Goal: Information Seeking & Learning: Learn about a topic

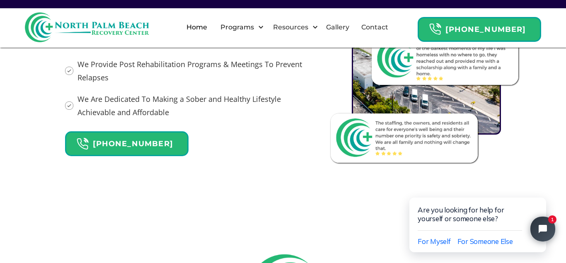
scroll to position [1006, 0]
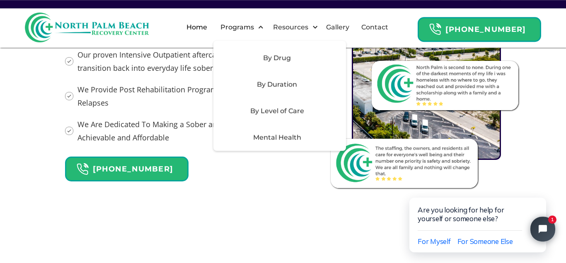
click at [281, 135] on div "Mental Health" at bounding box center [277, 138] width 118 height 10
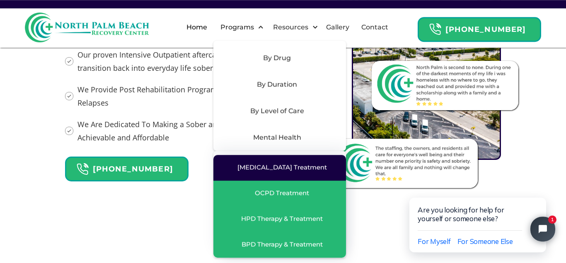
click at [282, 167] on div "[MEDICAL_DATA] Treatment" at bounding box center [281, 167] width 89 height 8
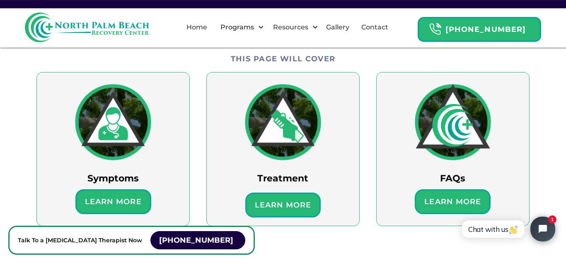
scroll to position [565, 0]
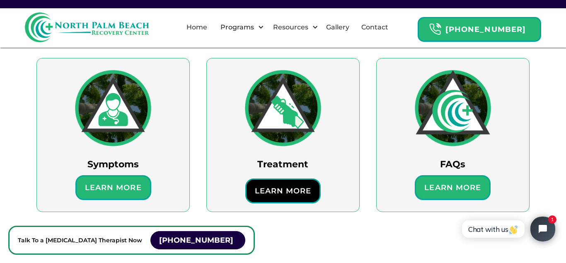
click at [286, 179] on div "Learn More" at bounding box center [283, 191] width 76 height 25
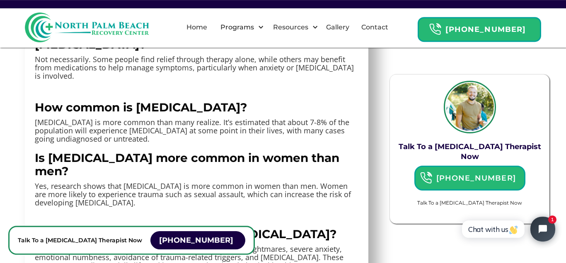
scroll to position [5599, 0]
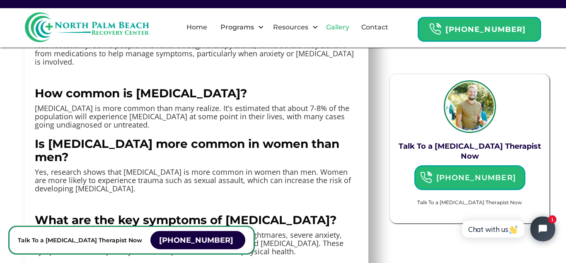
click at [345, 24] on link "Gallery" at bounding box center [337, 27] width 33 height 27
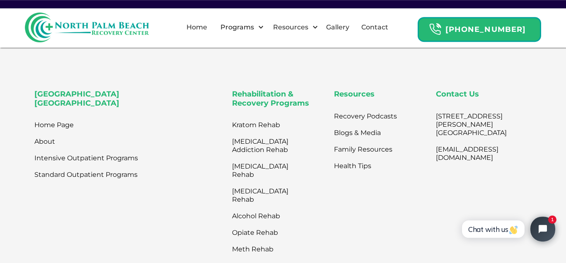
scroll to position [946, 0]
